Goal: Task Accomplishment & Management: Complete application form

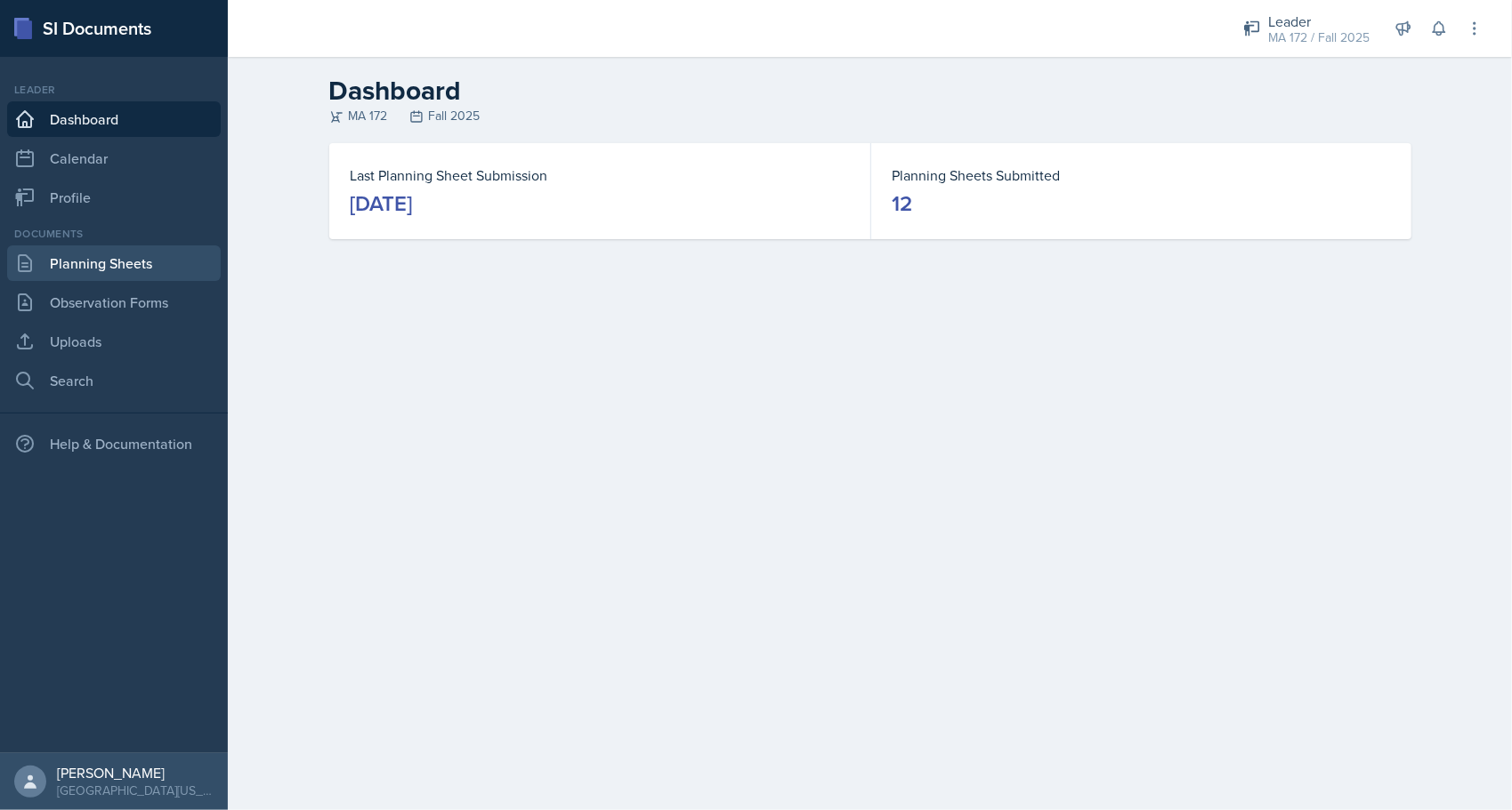
click at [90, 270] on link "Planning Sheets" at bounding box center [114, 263] width 214 height 36
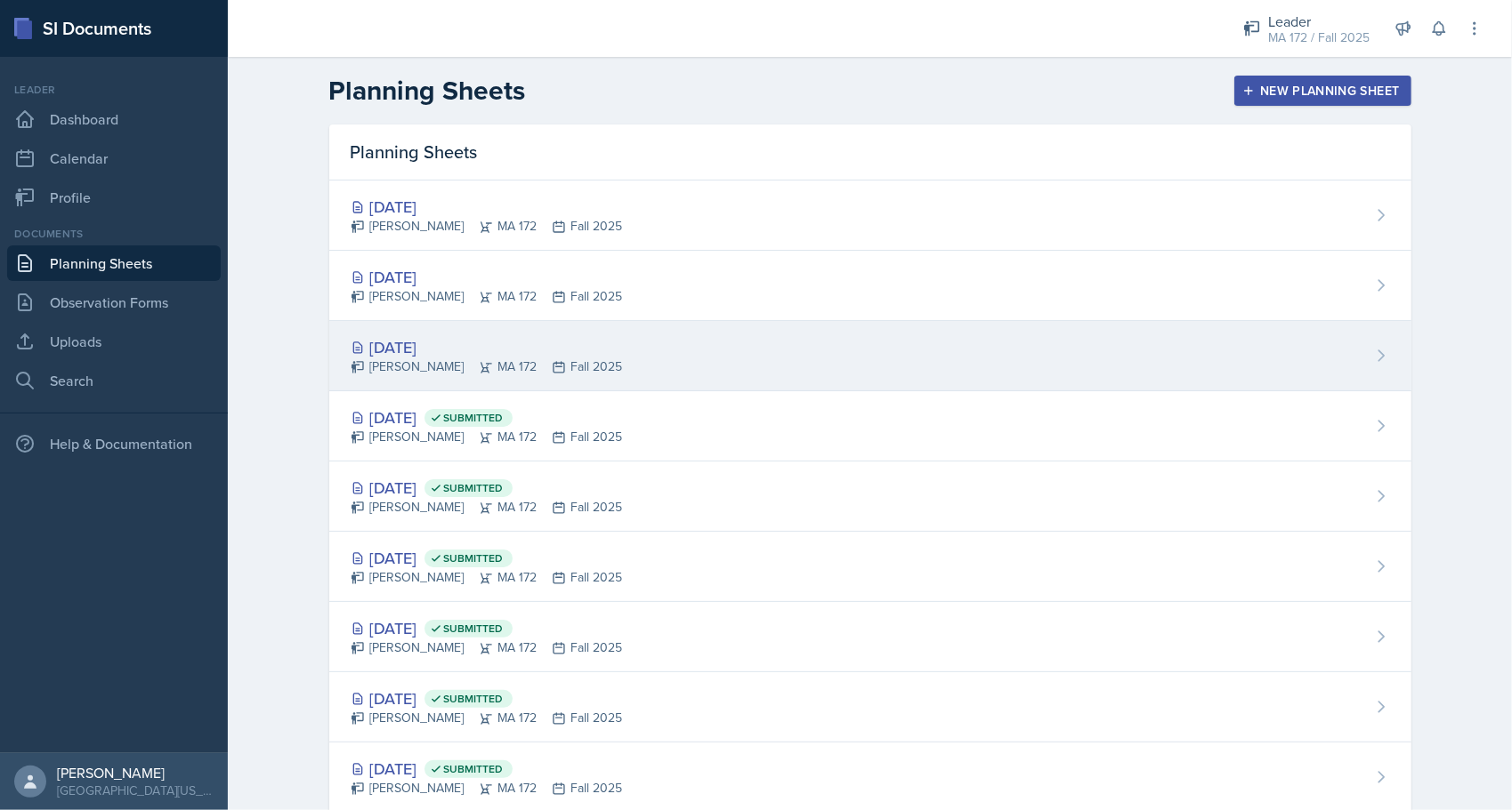
click at [411, 358] on div "[PERSON_NAME] MA 172 Fall 2025" at bounding box center [487, 367] width 272 height 19
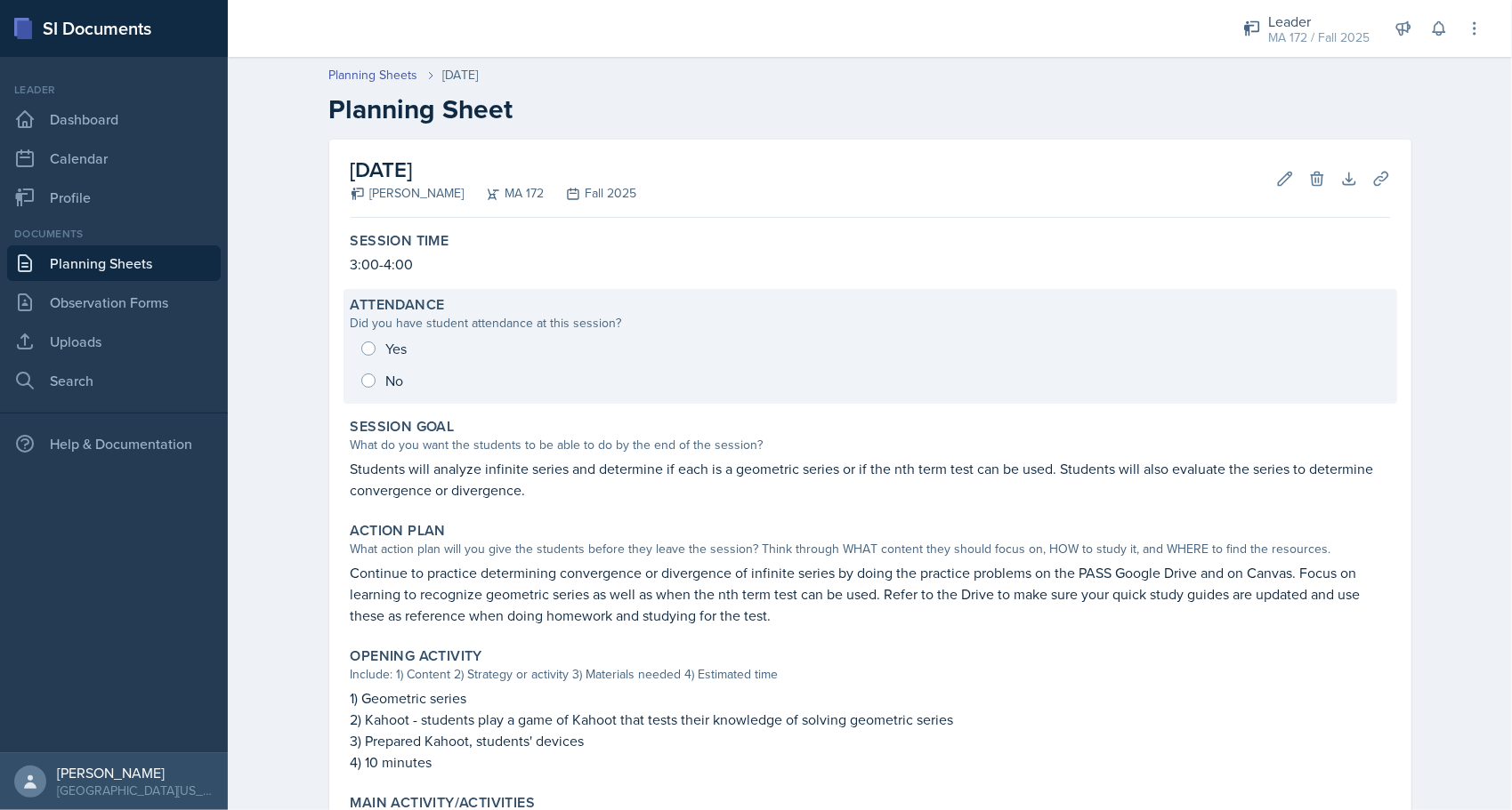
click at [370, 351] on div "Yes No" at bounding box center [870, 365] width 1039 height 64
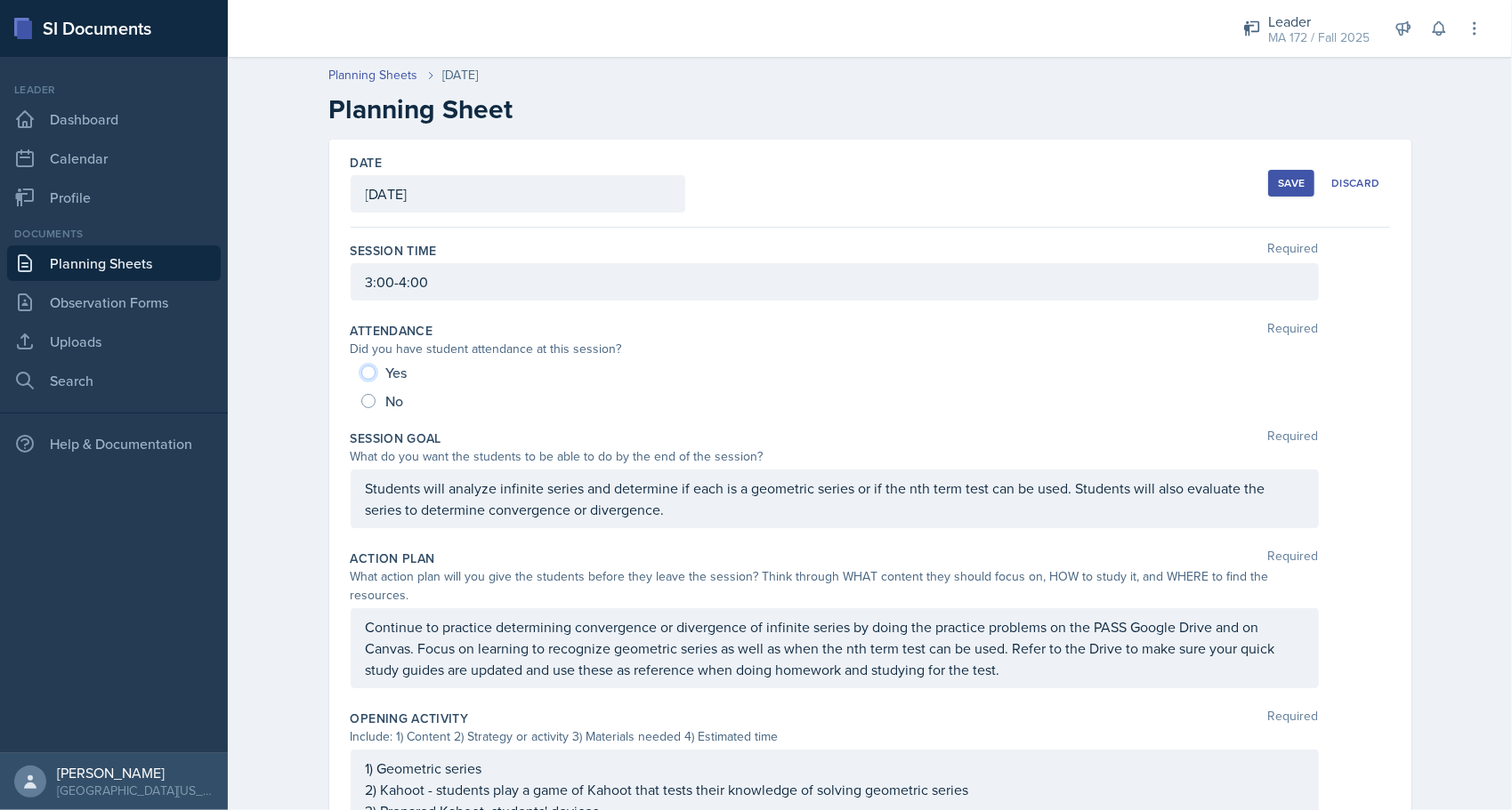
click at [362, 369] on input "Yes" at bounding box center [369, 372] width 14 height 14
radio input "true"
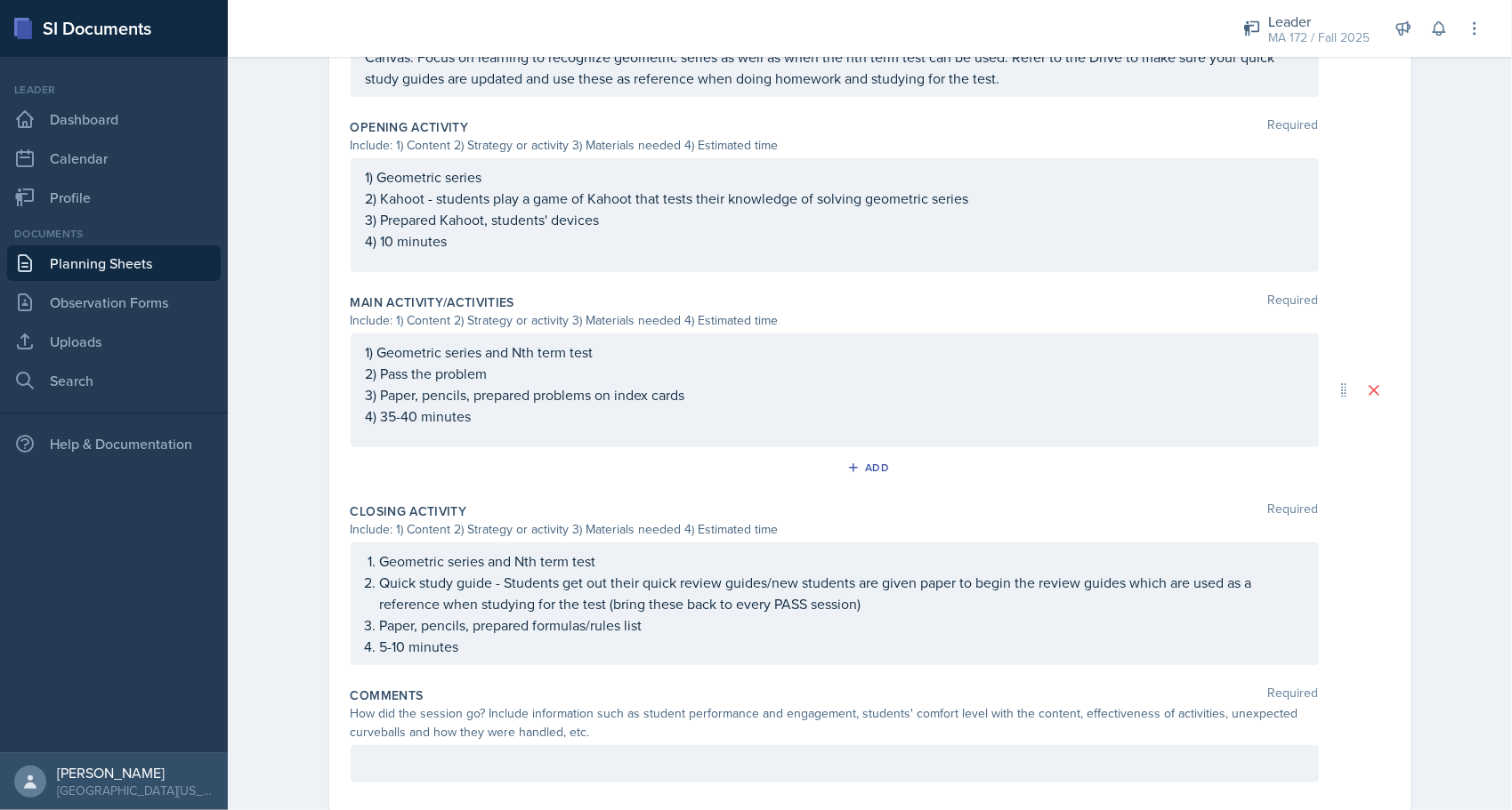
scroll to position [612, 0]
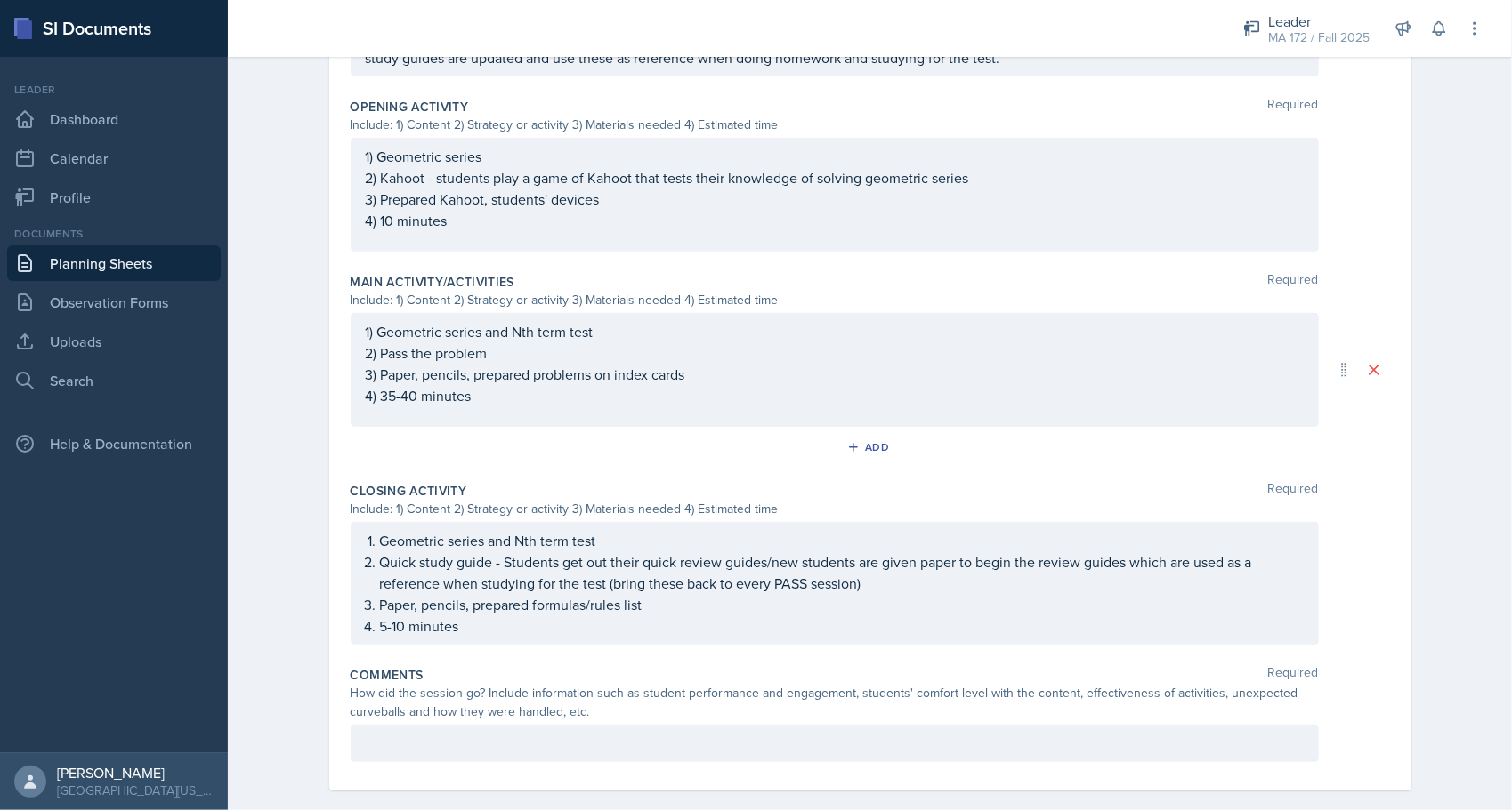
click at [598, 731] on div at bounding box center [834, 744] width 968 height 38
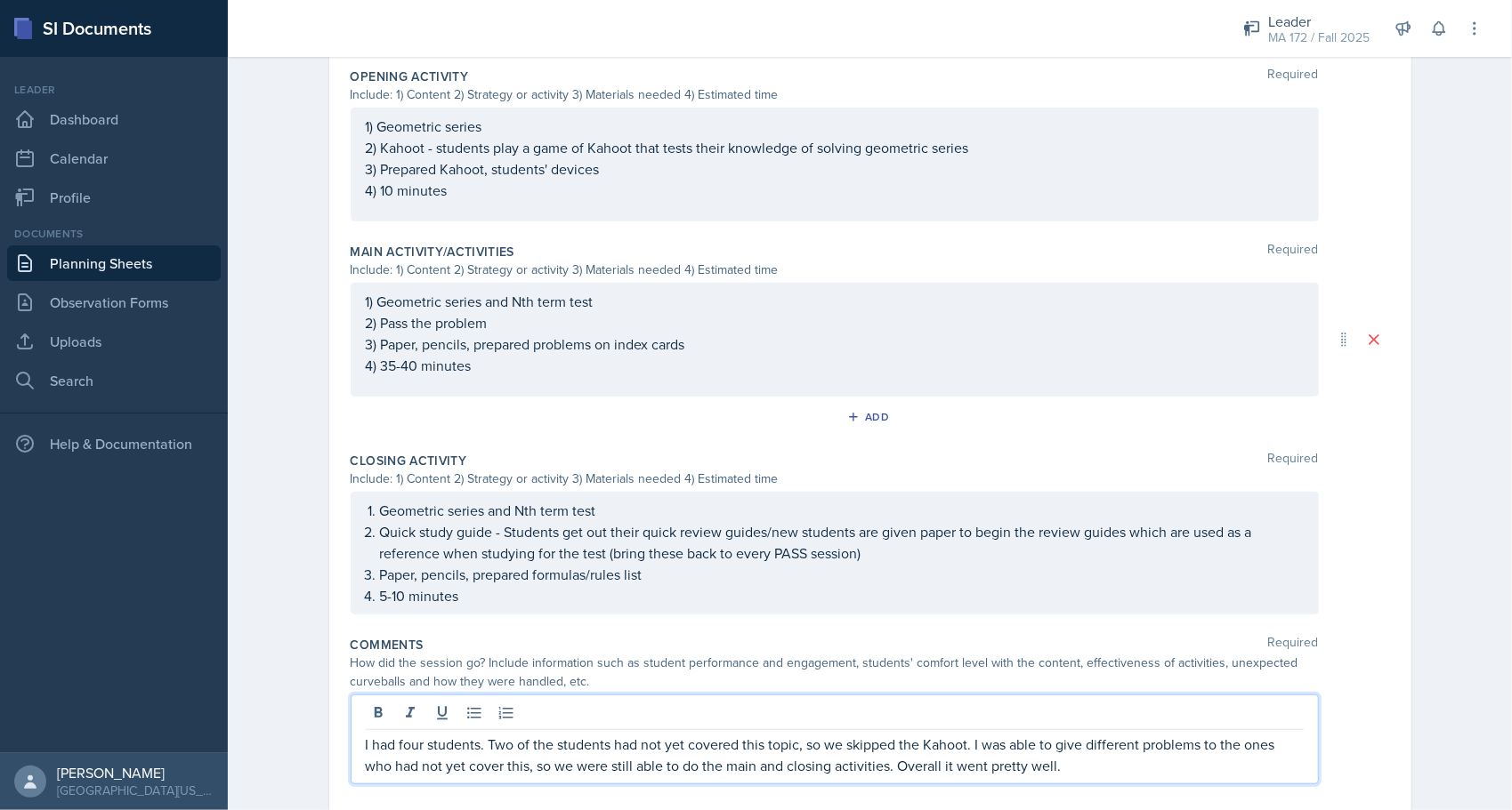
scroll to position [0, 0]
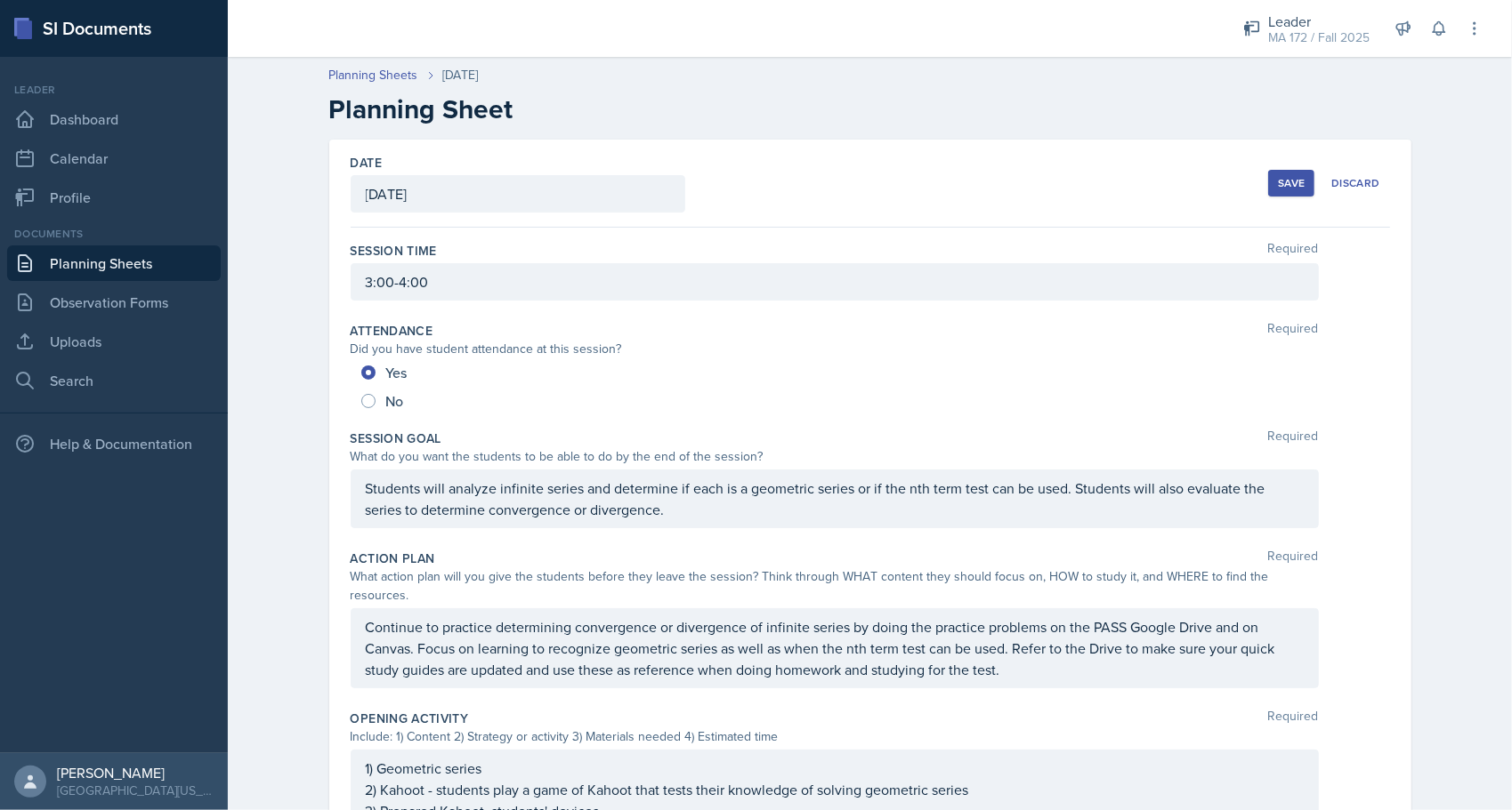
click at [1277, 182] on div "Save" at bounding box center [1291, 183] width 27 height 14
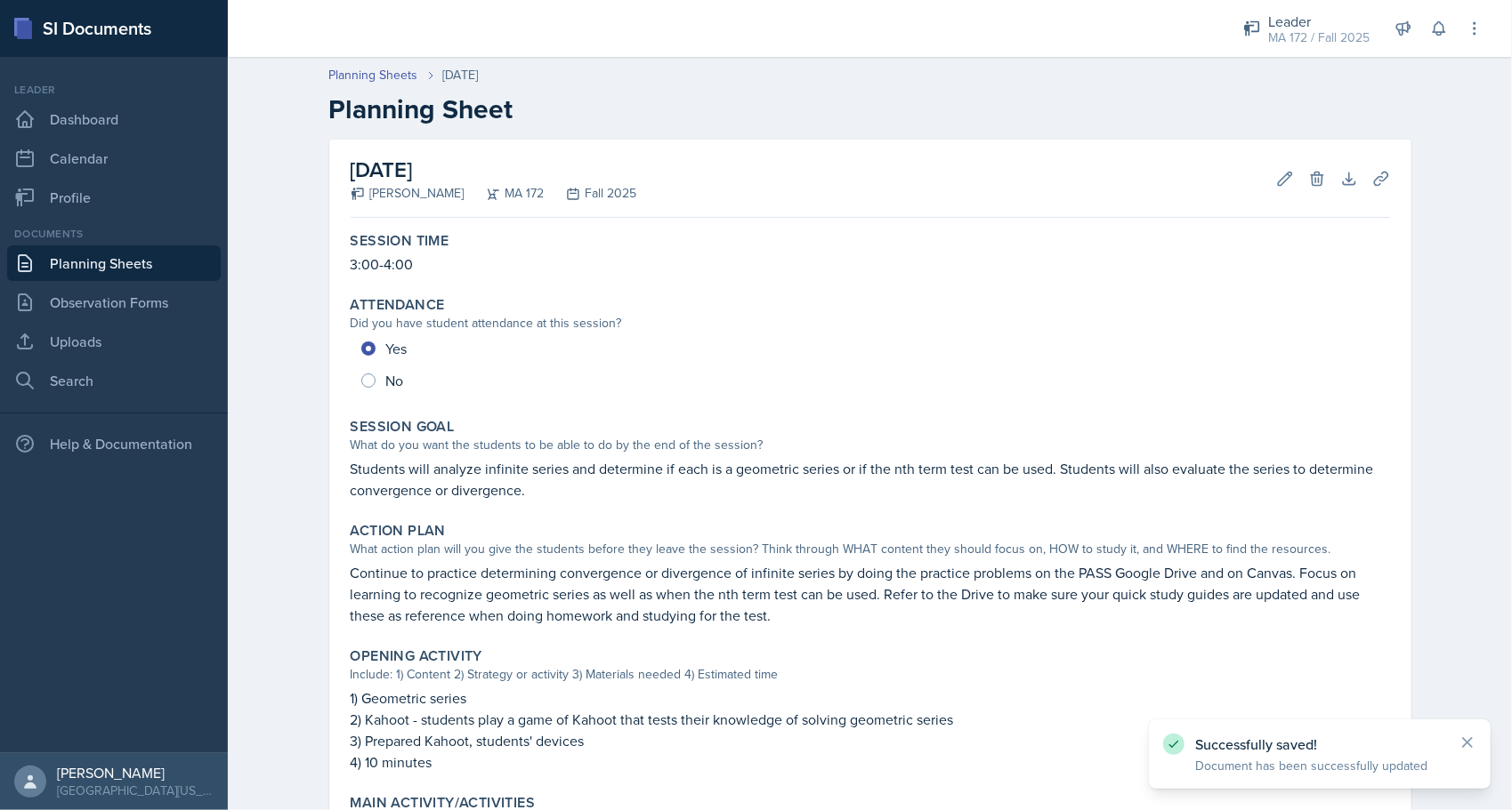
scroll to position [521, 0]
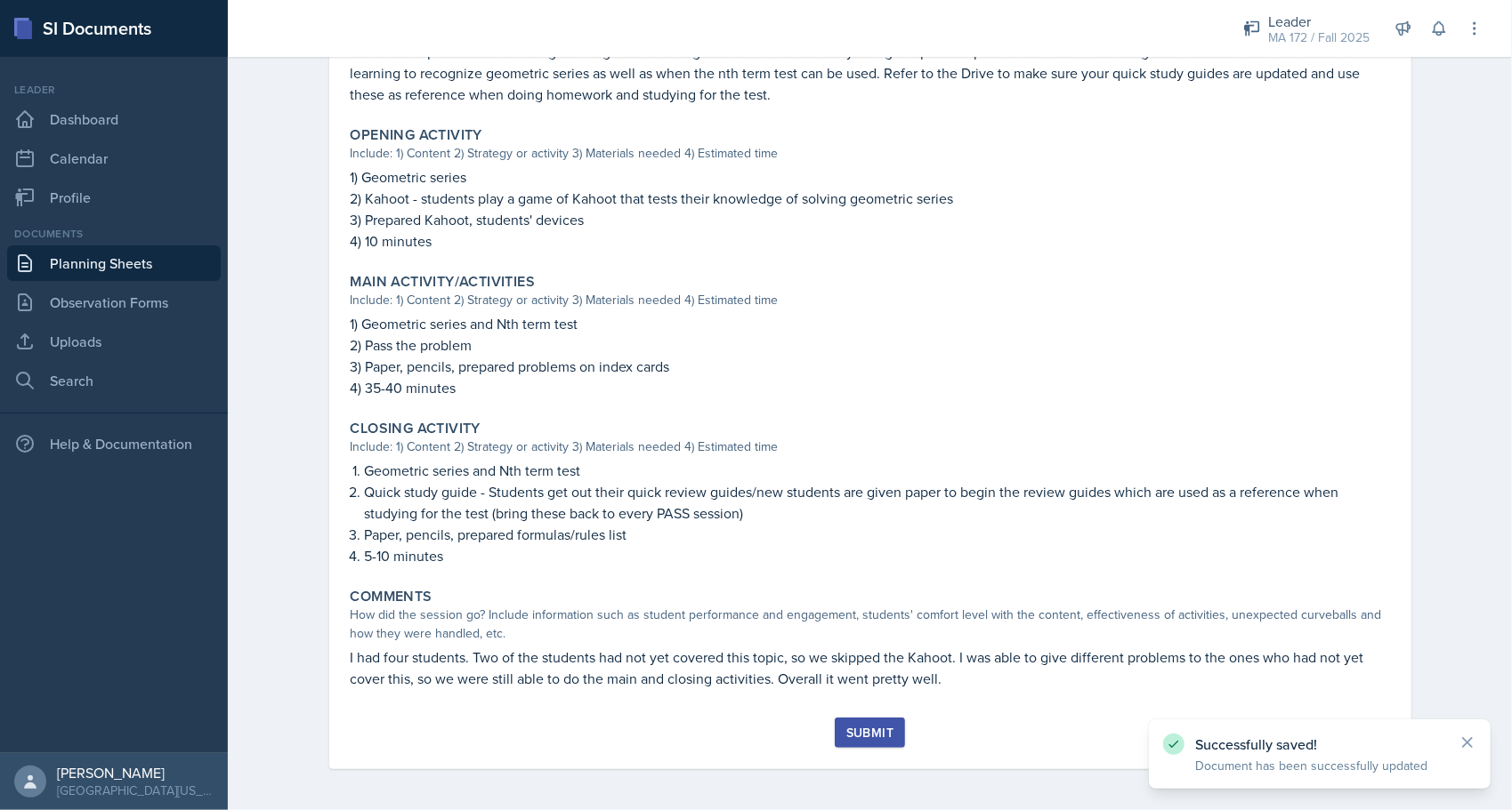
click at [886, 739] on button "Submit" at bounding box center [869, 733] width 71 height 30
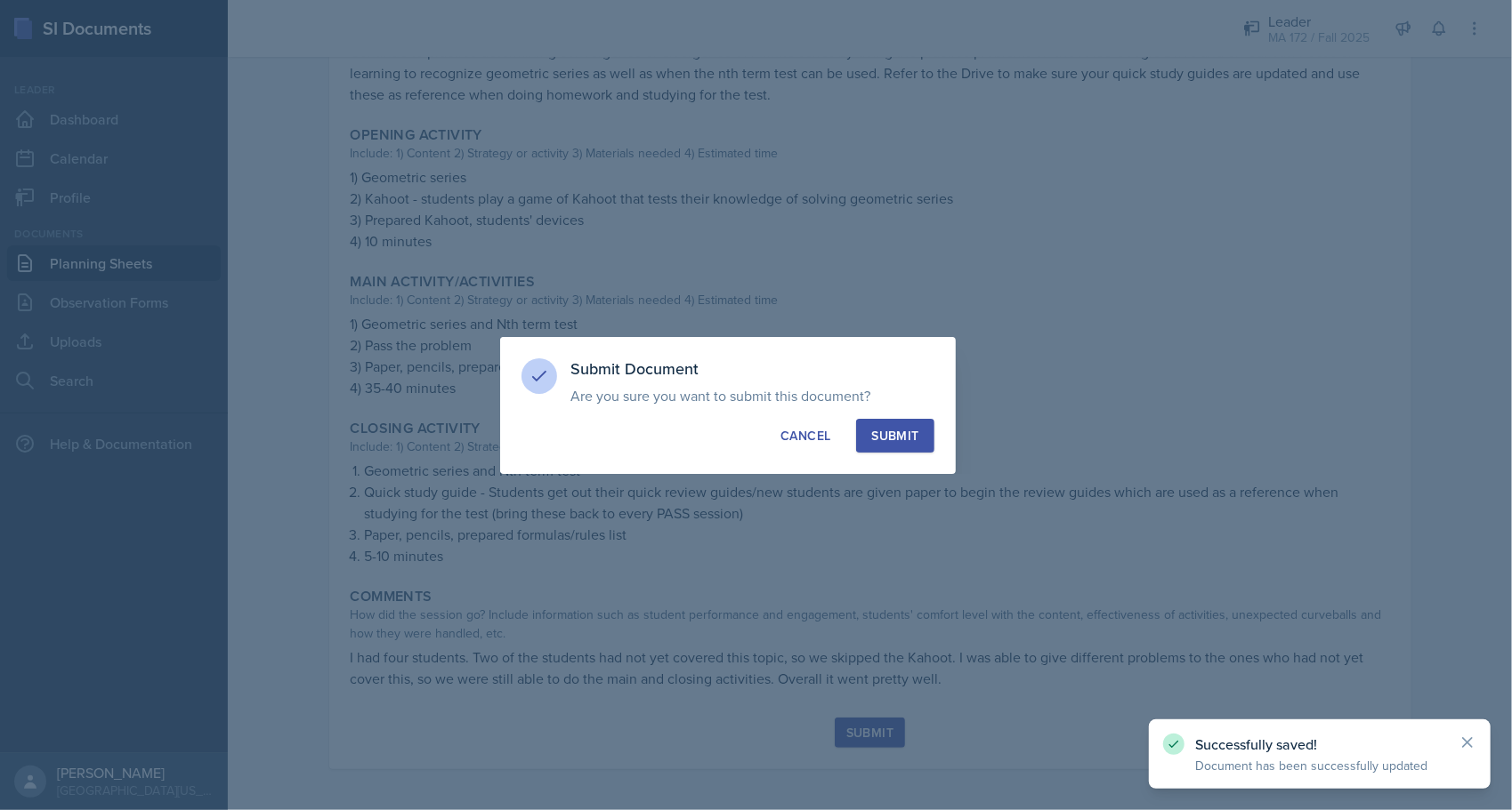
click at [897, 434] on div "Submit" at bounding box center [894, 436] width 47 height 18
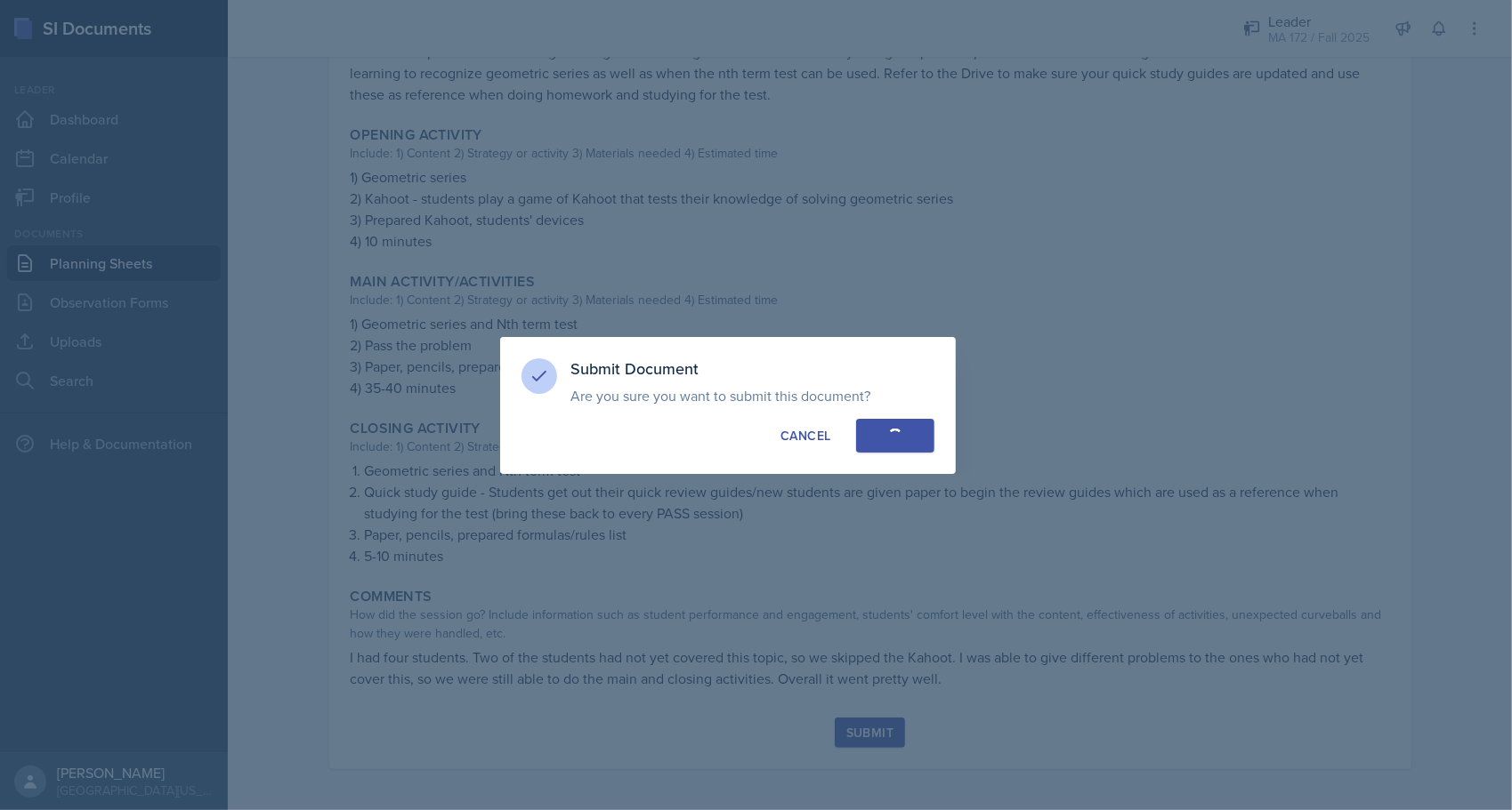
radio input "true"
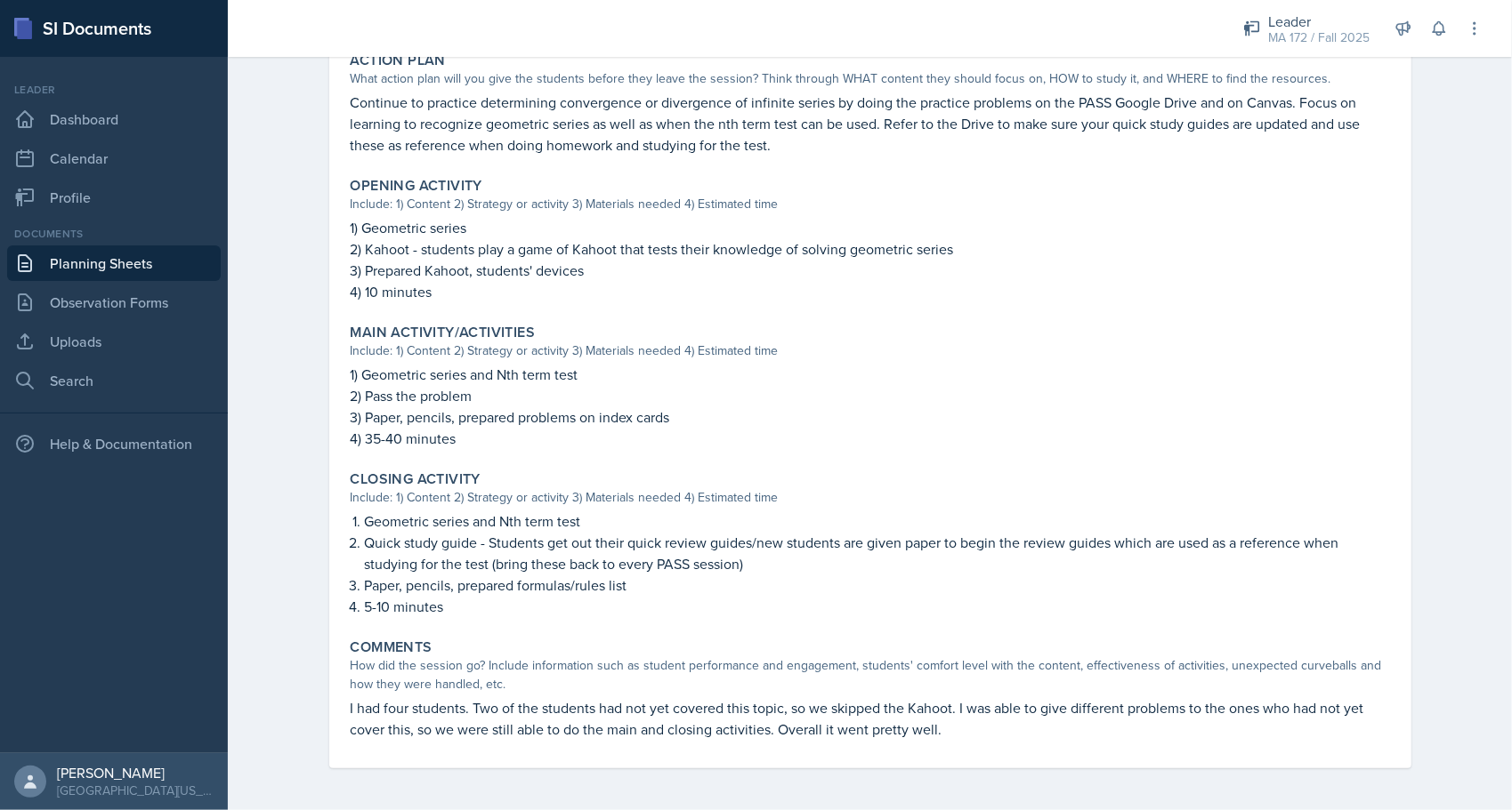
click at [98, 274] on link "Planning Sheets" at bounding box center [114, 263] width 214 height 36
